Goal: Information Seeking & Learning: Learn about a topic

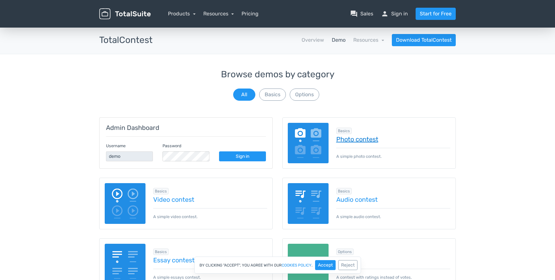
click at [346, 137] on link "Photo contest" at bounding box center [393, 139] width 114 height 7
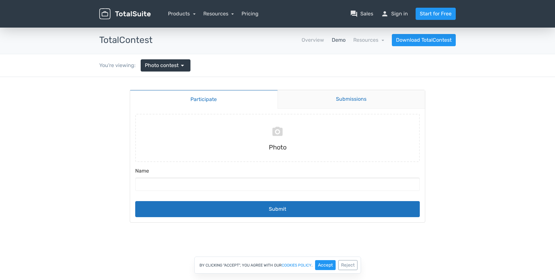
click at [310, 96] on link "Submissions" at bounding box center [351, 99] width 148 height 19
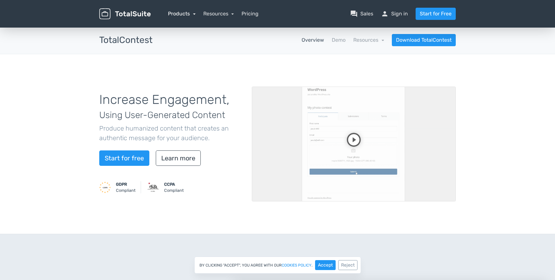
click at [185, 12] on link "Products" at bounding box center [182, 14] width 28 height 6
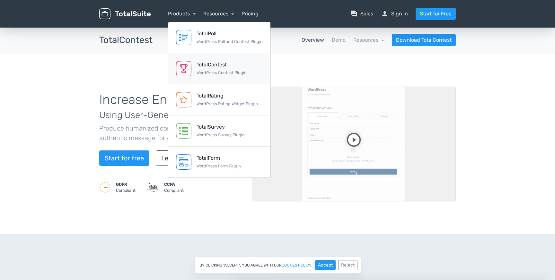
click at [224, 72] on small "WordPress Contest Plugin" at bounding box center [221, 72] width 50 height 5
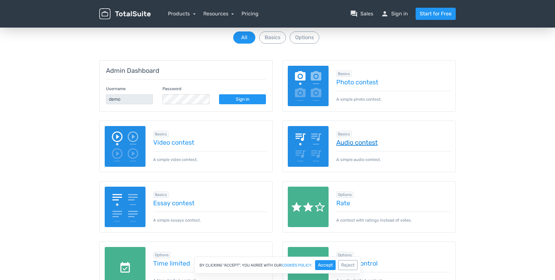
scroll to position [53, 0]
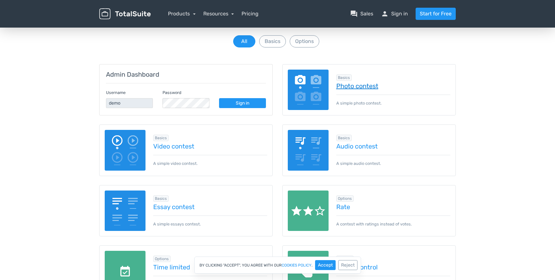
click at [352, 84] on link "Photo contest" at bounding box center [393, 86] width 114 height 7
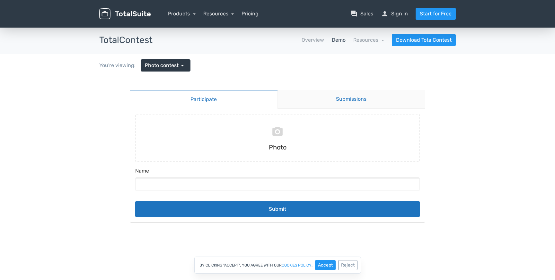
click at [323, 101] on link "Submissions" at bounding box center [351, 99] width 148 height 19
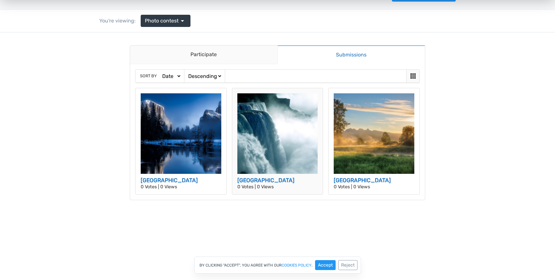
scroll to position [32, 0]
